Goal: Transaction & Acquisition: Purchase product/service

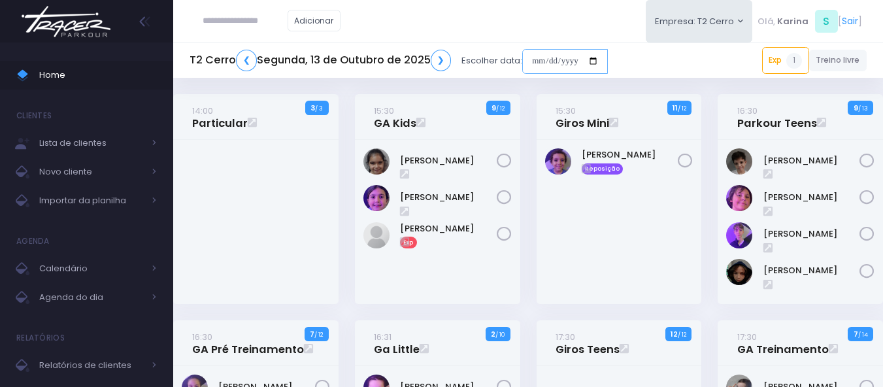
click at [552, 66] on input "date" at bounding box center [565, 61] width 86 height 25
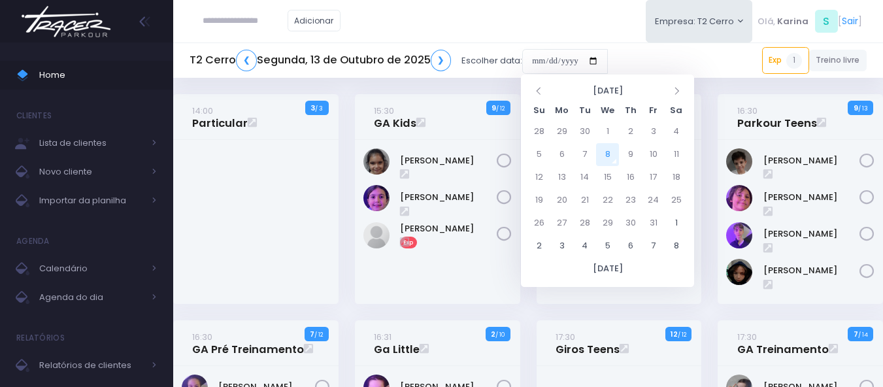
click at [608, 154] on td "8" at bounding box center [607, 154] width 23 height 23
type input "**********"
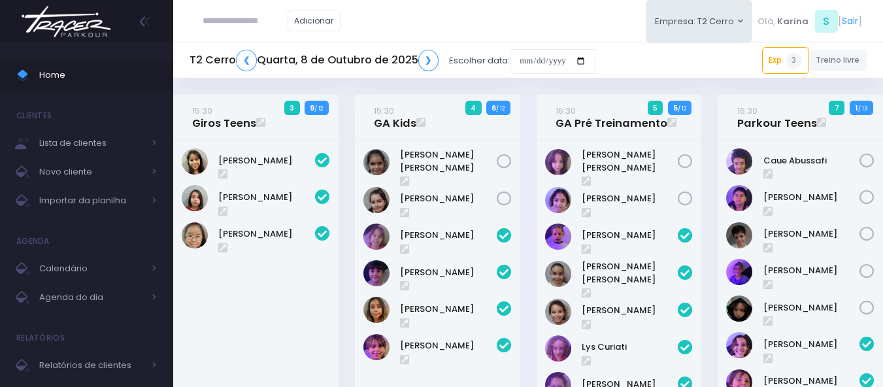
click at [83, 22] on img at bounding box center [65, 22] width 99 height 46
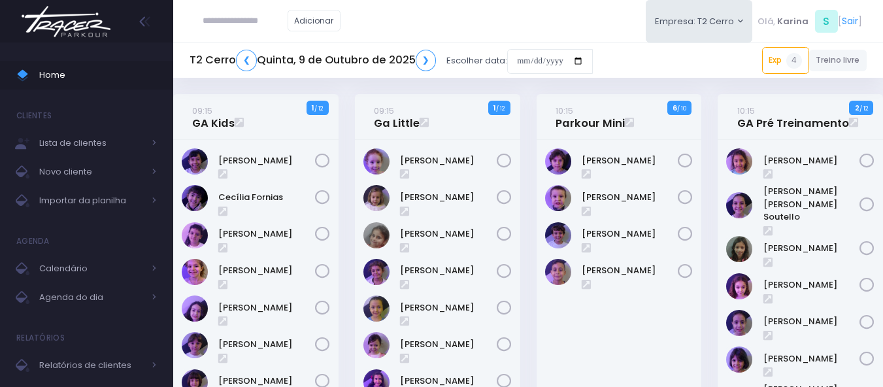
click at [460, 17] on div "Adicionar Empresa: T2 Cerro T1 [PERSON_NAME] T2 [GEOGRAPHIC_DATA][MEDICAL_DATA]…" at bounding box center [528, 21] width 710 height 42
click at [425, 59] on link "❯" at bounding box center [426, 61] width 21 height 22
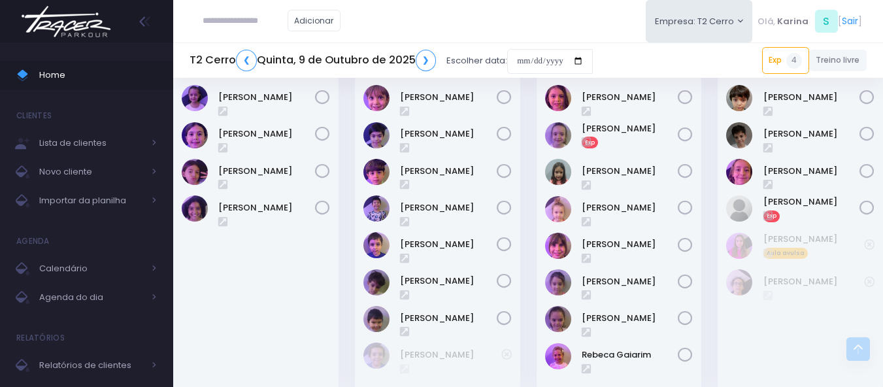
scroll to position [588, 0]
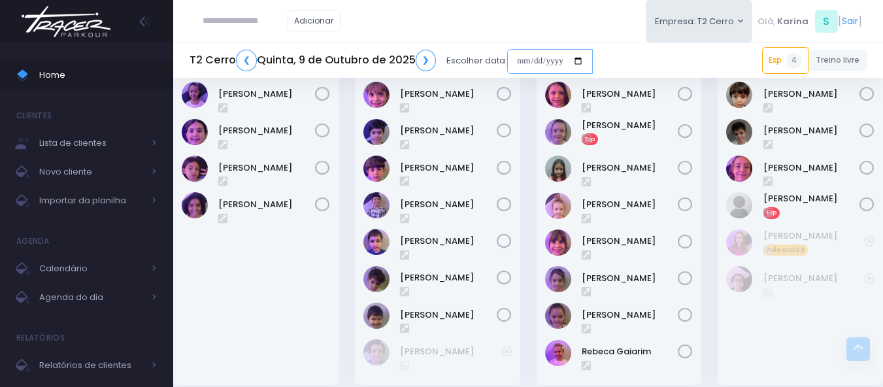
click at [548, 62] on input "date" at bounding box center [550, 61] width 86 height 25
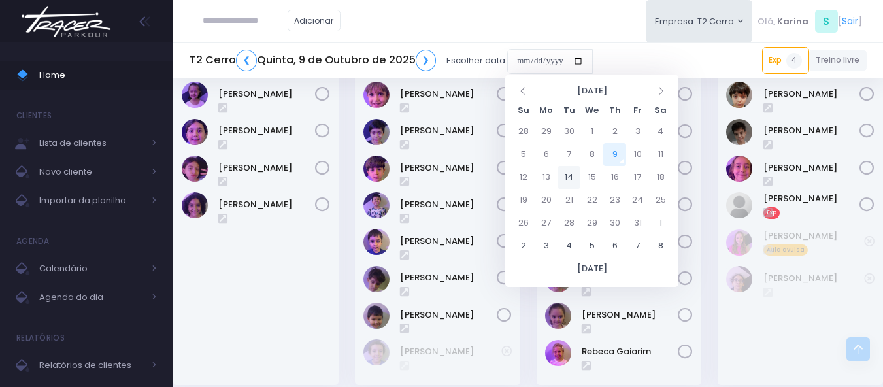
click at [570, 178] on td "14" at bounding box center [568, 177] width 23 height 23
type input "**********"
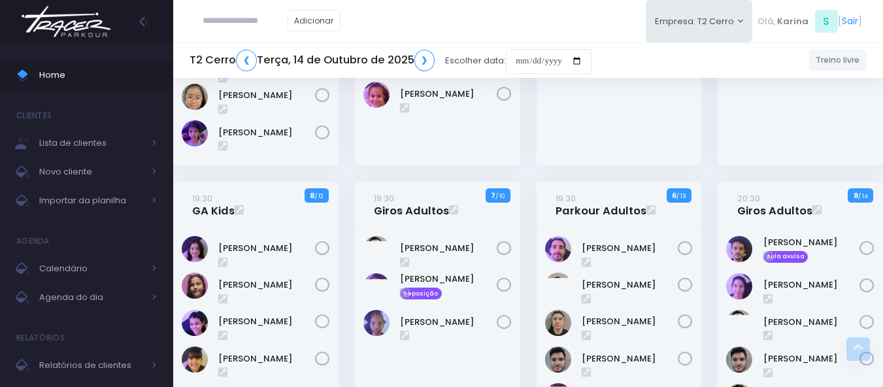
scroll to position [1546, 0]
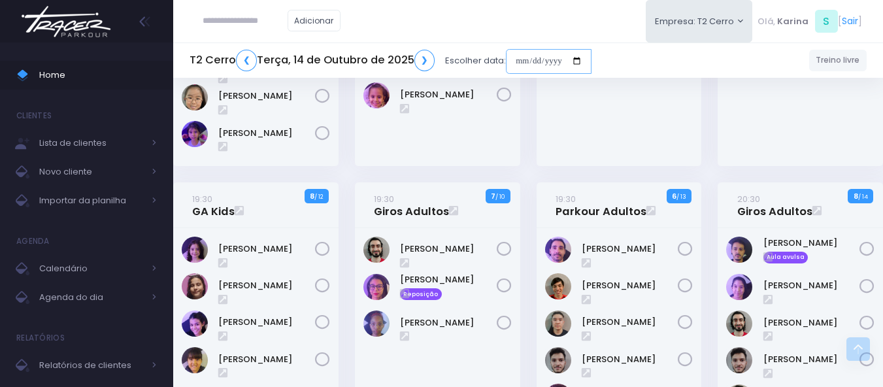
click at [543, 60] on input "date" at bounding box center [549, 61] width 86 height 25
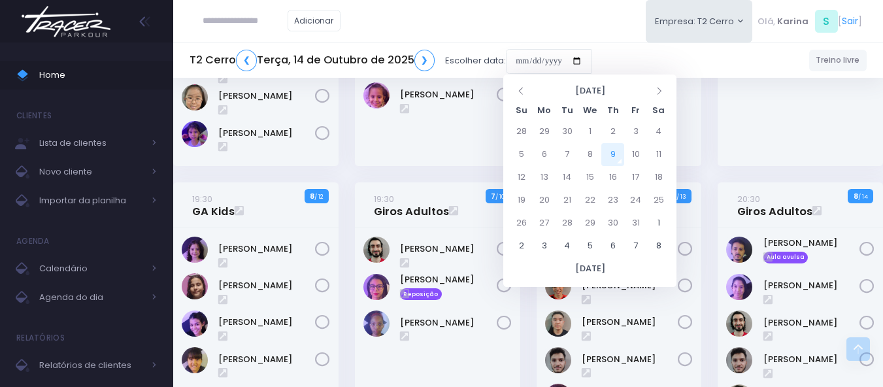
click at [614, 151] on td "9" at bounding box center [612, 154] width 23 height 23
type input "**********"
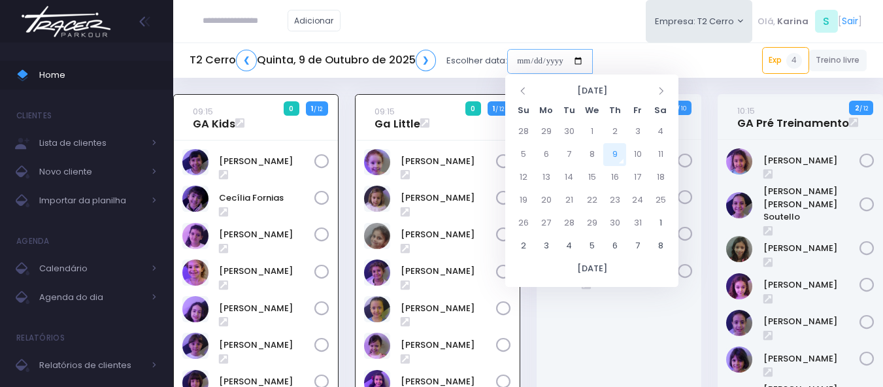
click at [532, 59] on input "date" at bounding box center [550, 61] width 86 height 25
click at [565, 177] on td "14" at bounding box center [568, 177] width 23 height 23
type input "**********"
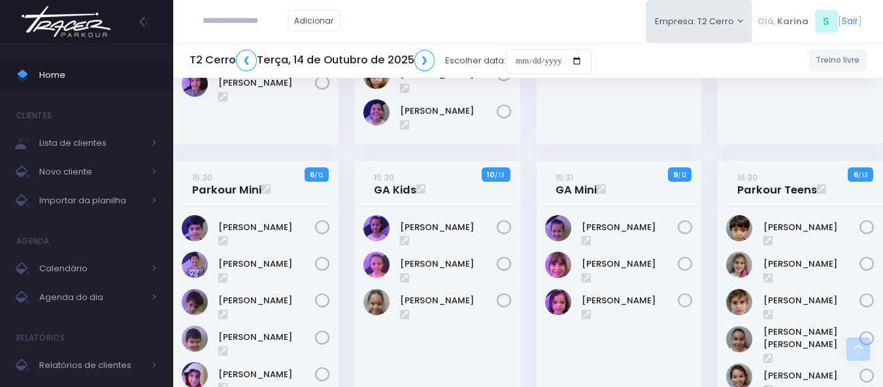
scroll to position [392, 0]
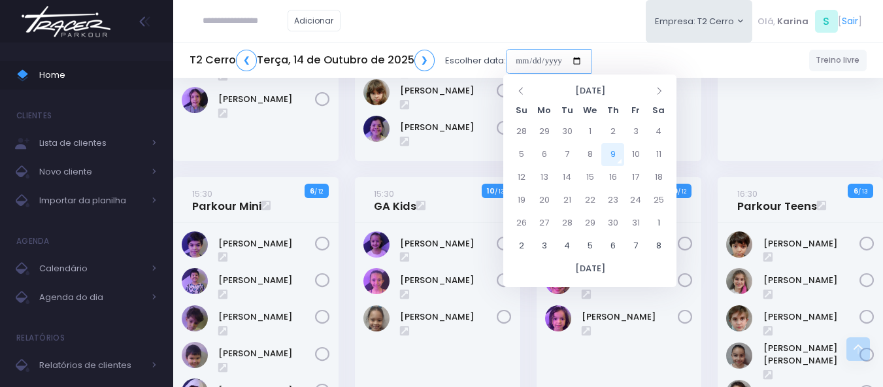
click at [568, 56] on input "date" at bounding box center [549, 61] width 86 height 25
click at [616, 156] on td "9" at bounding box center [612, 154] width 23 height 23
type input "**********"
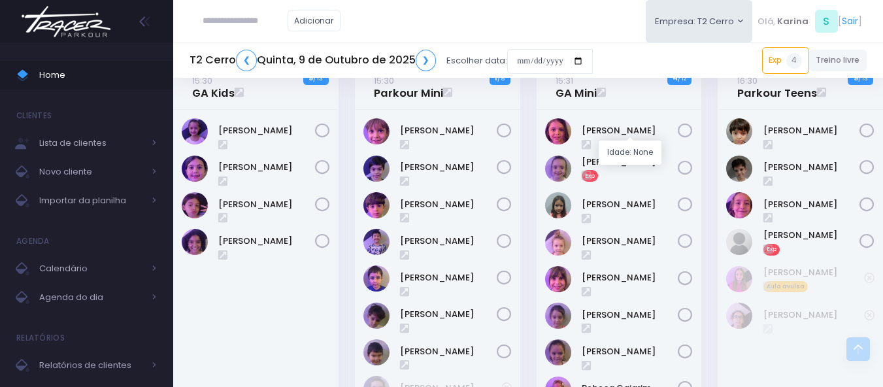
scroll to position [486, 0]
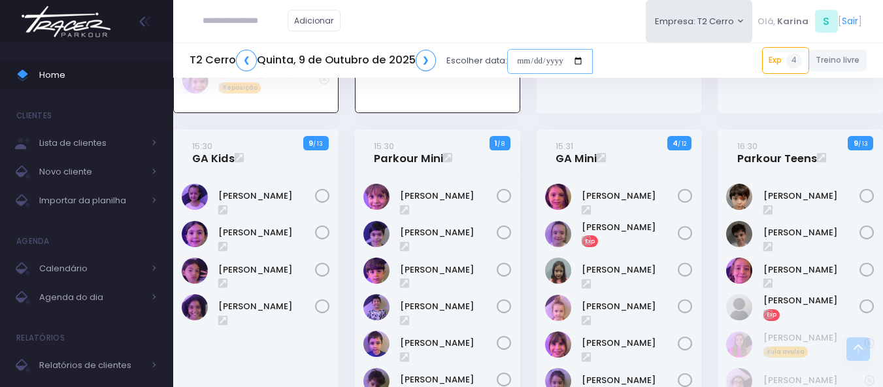
click at [549, 60] on input "date" at bounding box center [550, 61] width 86 height 25
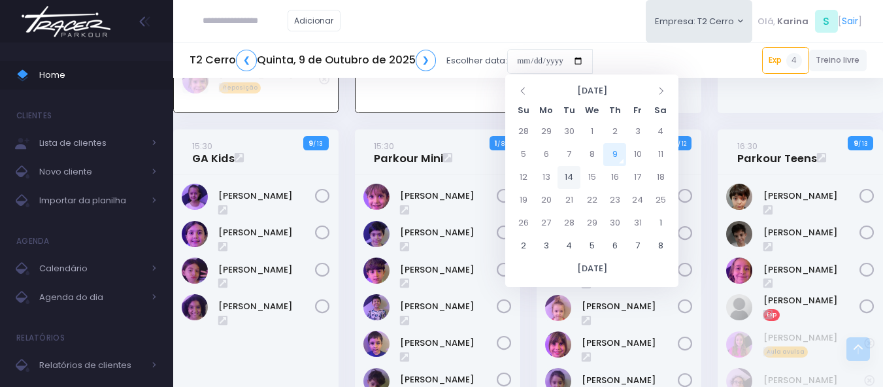
click at [567, 173] on td "14" at bounding box center [568, 177] width 23 height 23
type input "**********"
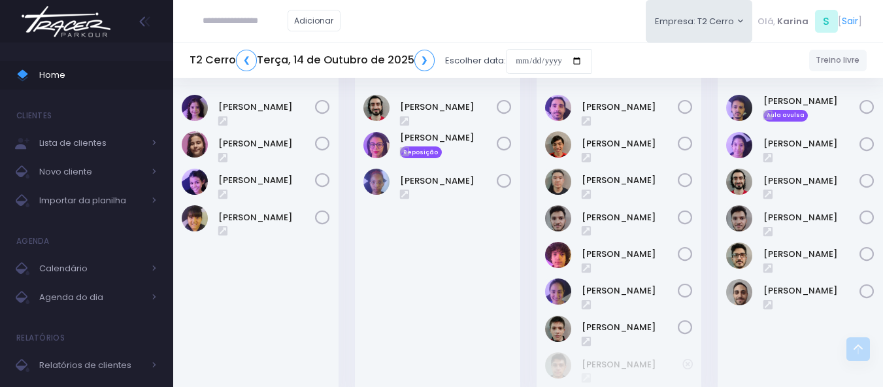
scroll to position [1611, 0]
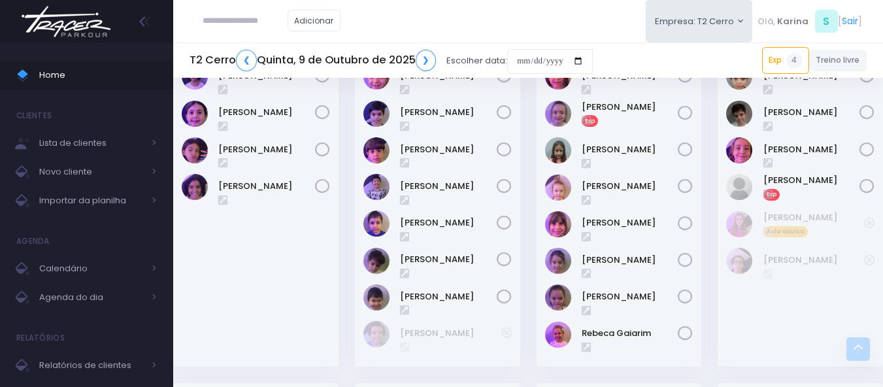
scroll to position [588, 0]
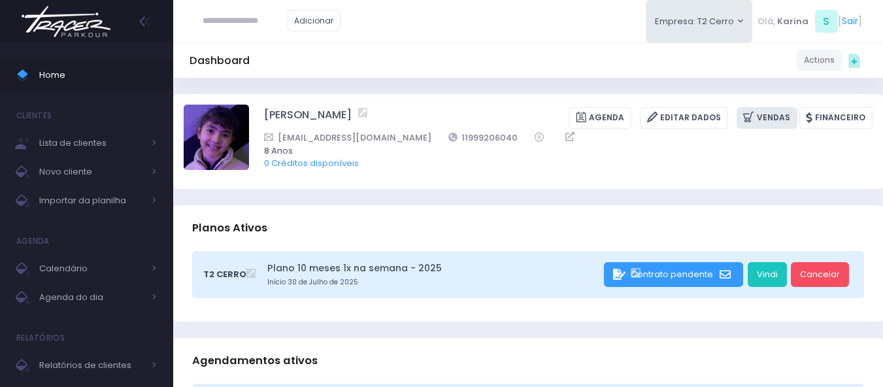
click at [762, 112] on link "Vendas" at bounding box center [766, 118] width 61 height 22
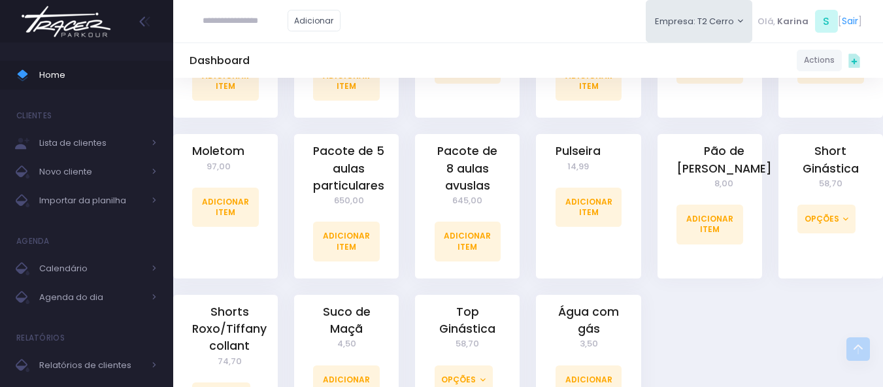
scroll to position [1176, 0]
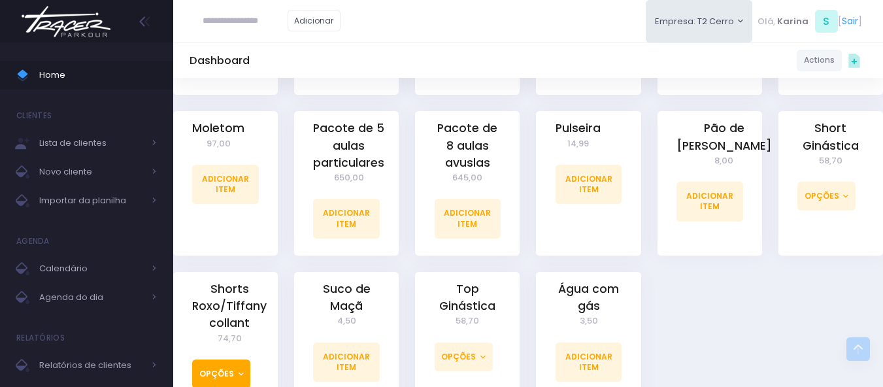
click at [214, 359] on button "Opções" at bounding box center [221, 373] width 58 height 29
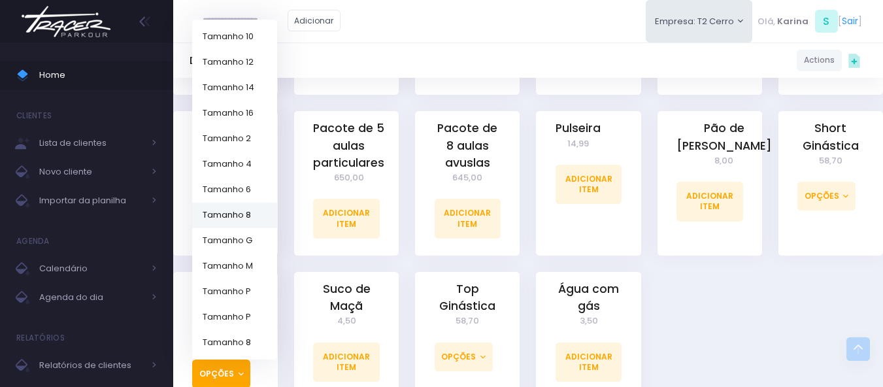
click at [240, 202] on link "Tamanho 8" at bounding box center [234, 214] width 85 height 25
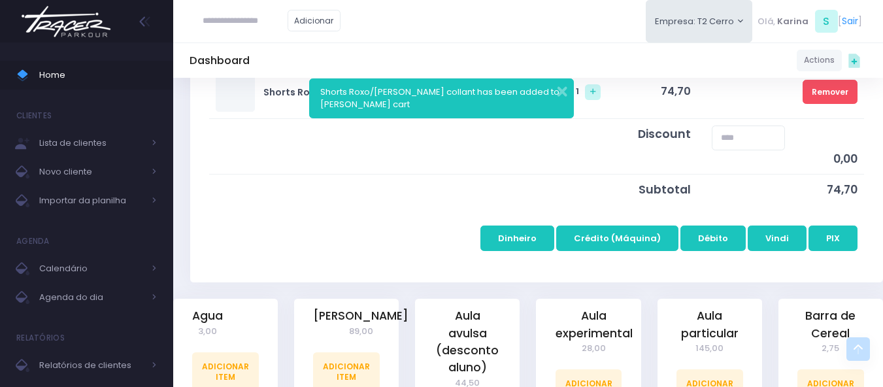
scroll to position [261, 0]
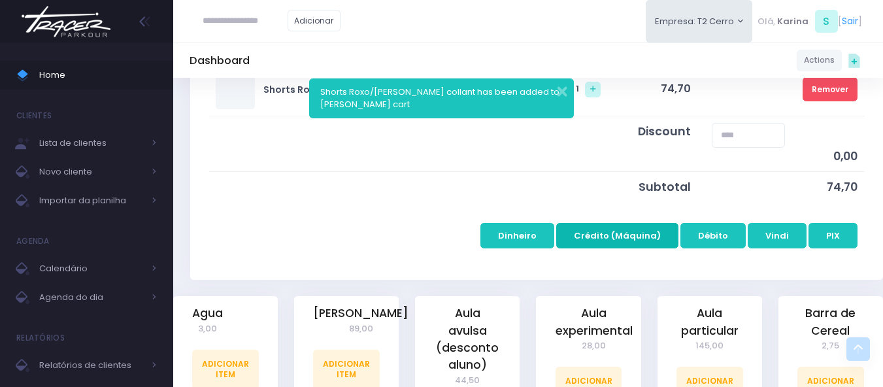
click at [615, 231] on button "Crédito (Máquina)" at bounding box center [617, 235] width 122 height 25
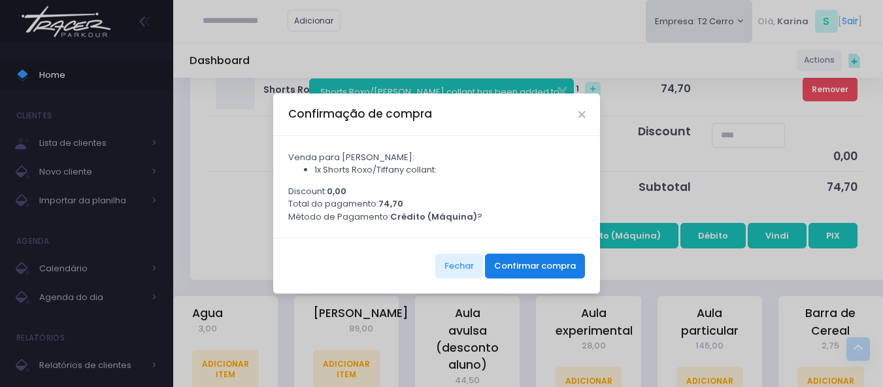
click at [513, 266] on button "Confirmar compra" at bounding box center [535, 266] width 100 height 25
